Goal: Information Seeking & Learning: Learn about a topic

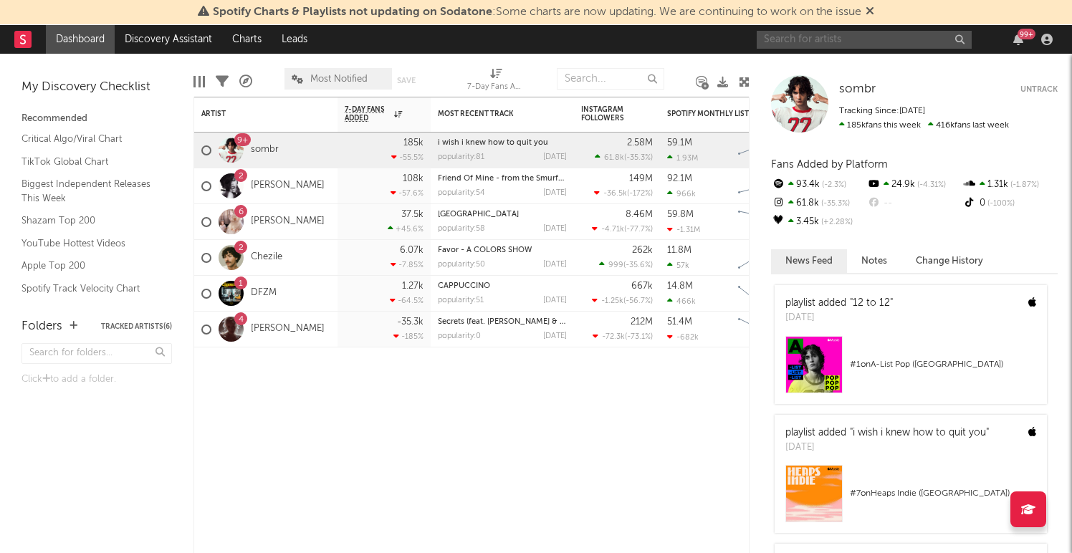
click at [857, 44] on input "text" at bounding box center [864, 40] width 215 height 18
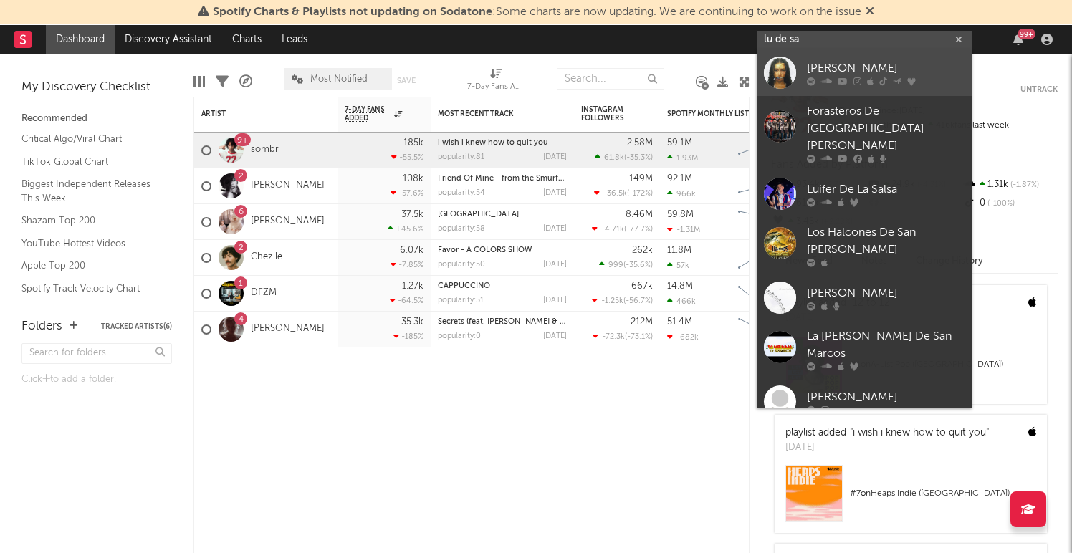
type input "lu de sa"
click at [902, 77] on div at bounding box center [886, 81] width 158 height 9
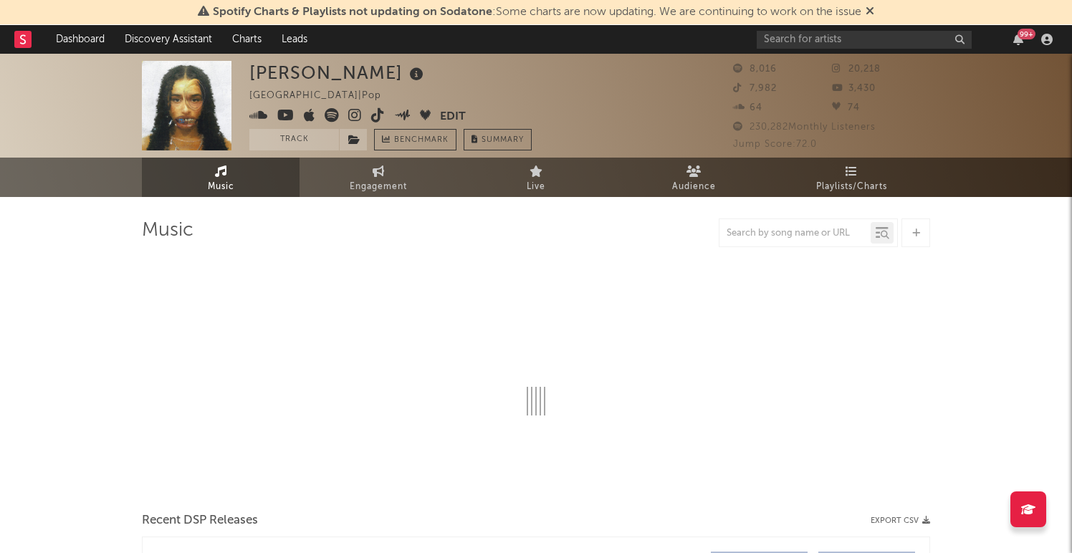
select select "6m"
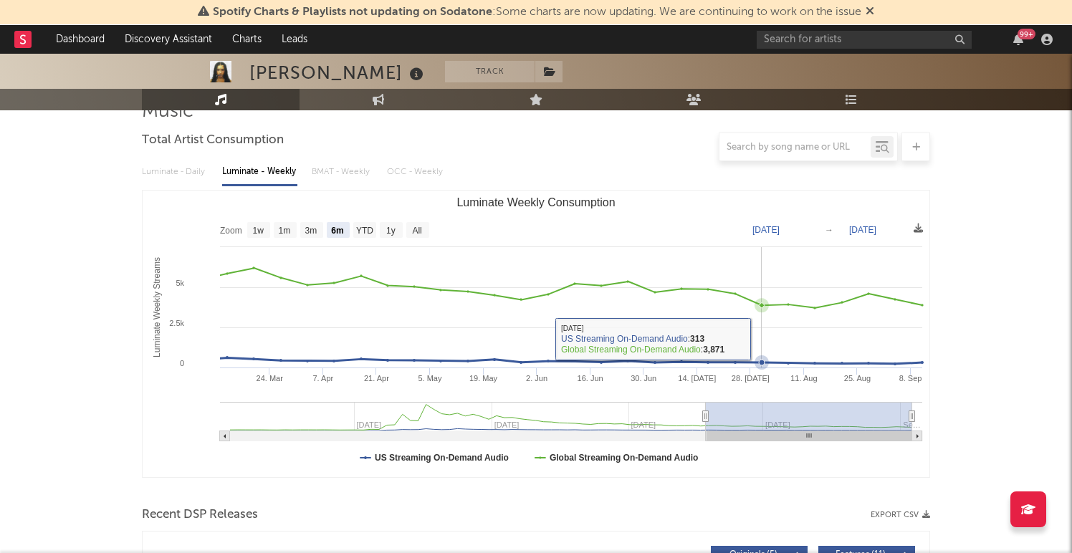
scroll to position [103, 0]
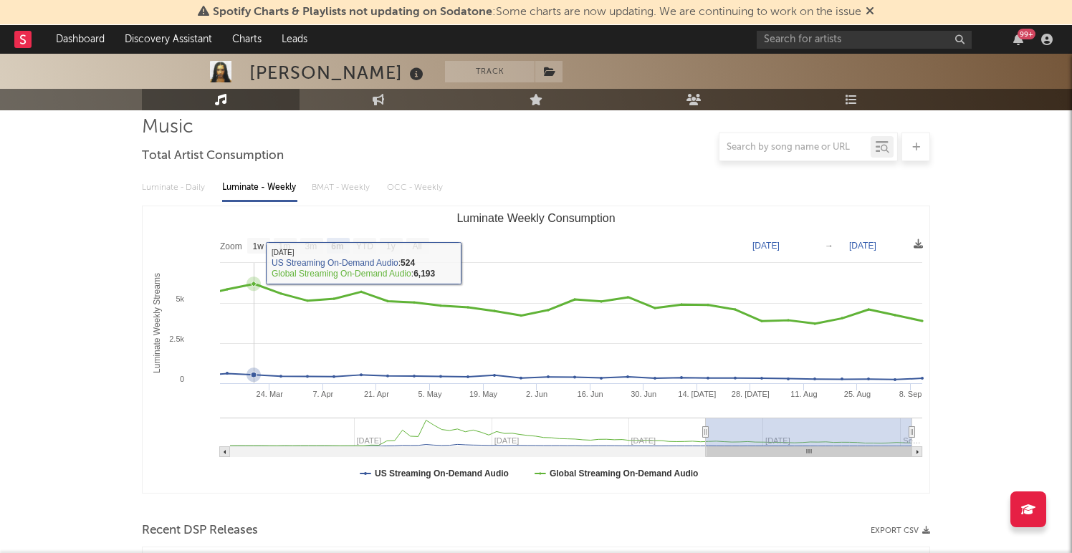
click at [259, 275] on rect "Luminate Weekly Consumption" at bounding box center [536, 349] width 787 height 287
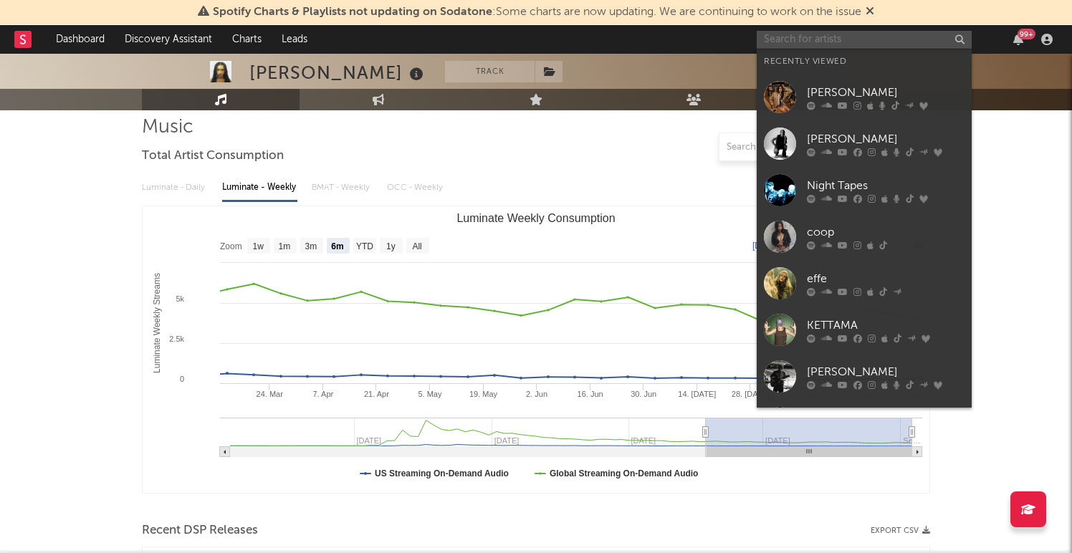
click at [803, 38] on input "text" at bounding box center [864, 40] width 215 height 18
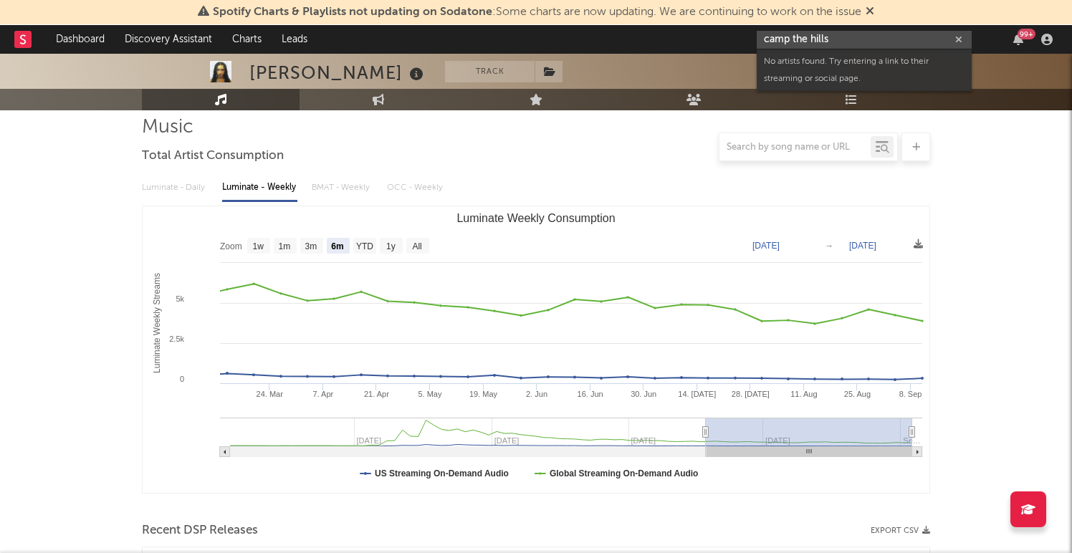
type input "camp the hills"
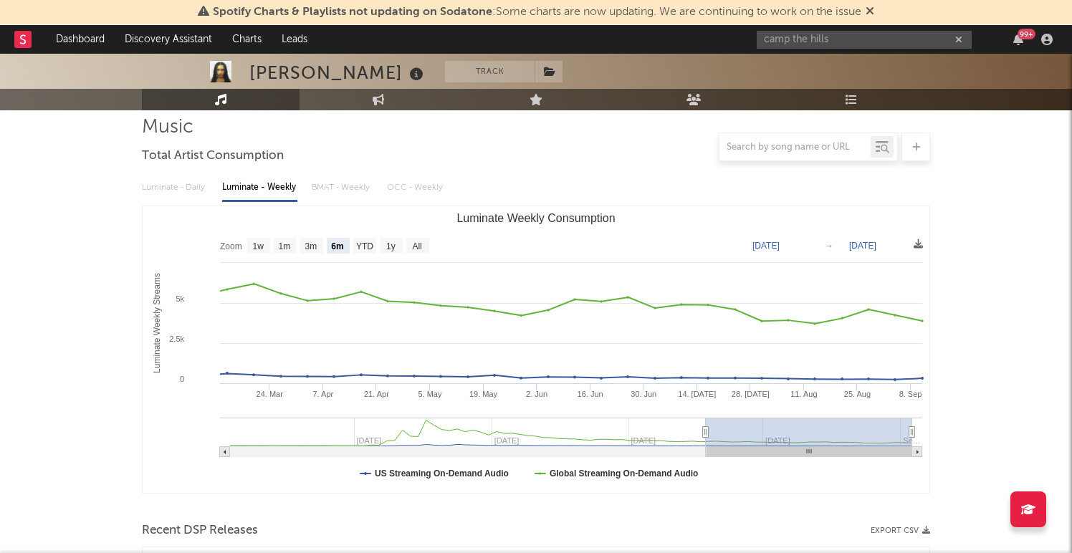
click at [851, 48] on div "camp the hills 99 +" at bounding box center [907, 39] width 301 height 29
click at [872, 11] on icon at bounding box center [870, 10] width 9 height 11
